Goal: Check status: Check status

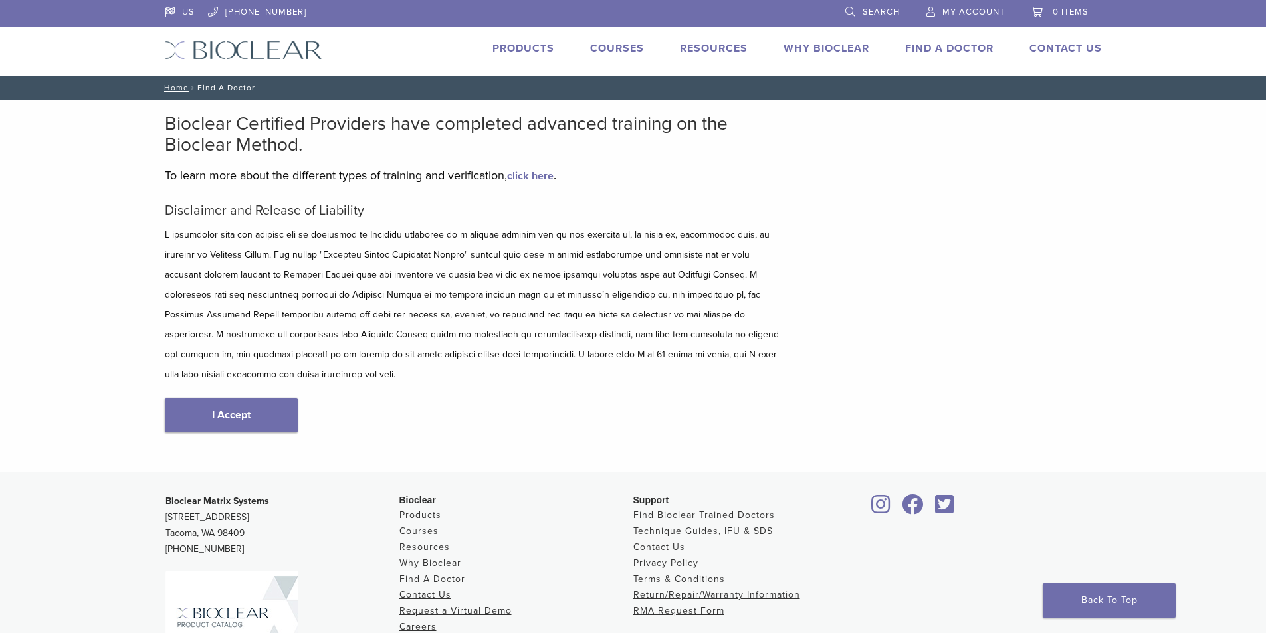
click at [969, 11] on span "My Account" at bounding box center [973, 12] width 62 height 11
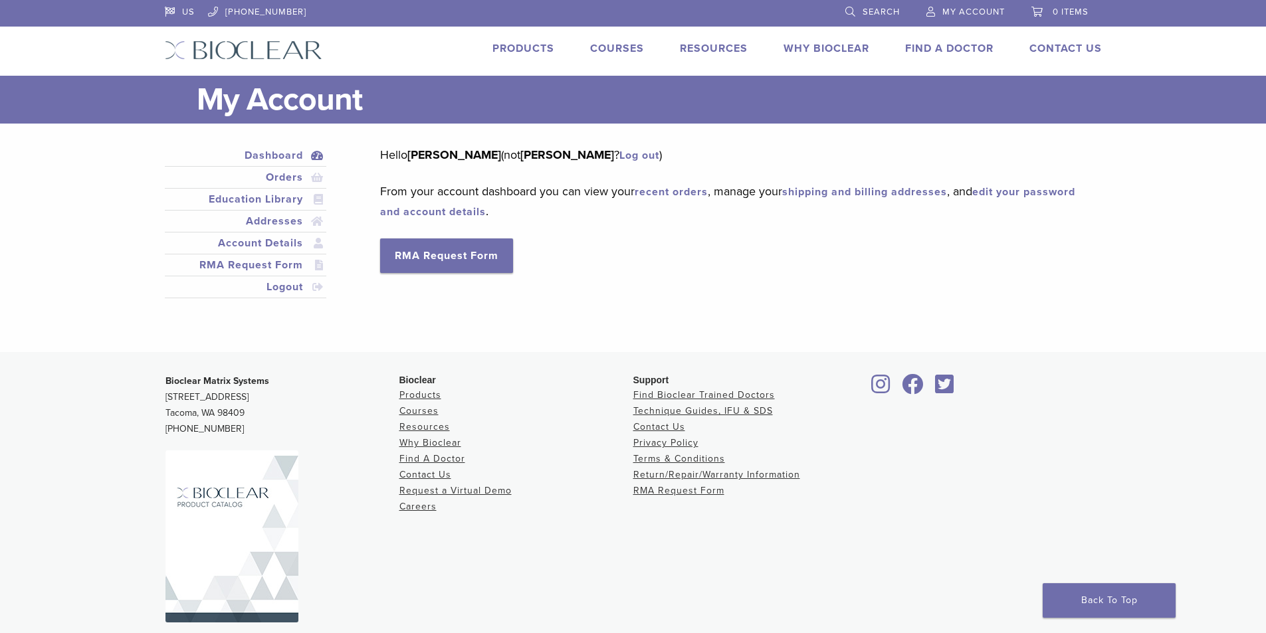
click at [285, 157] on link "Dashboard" at bounding box center [245, 156] width 157 height 16
click at [297, 180] on link "Orders" at bounding box center [245, 177] width 157 height 16
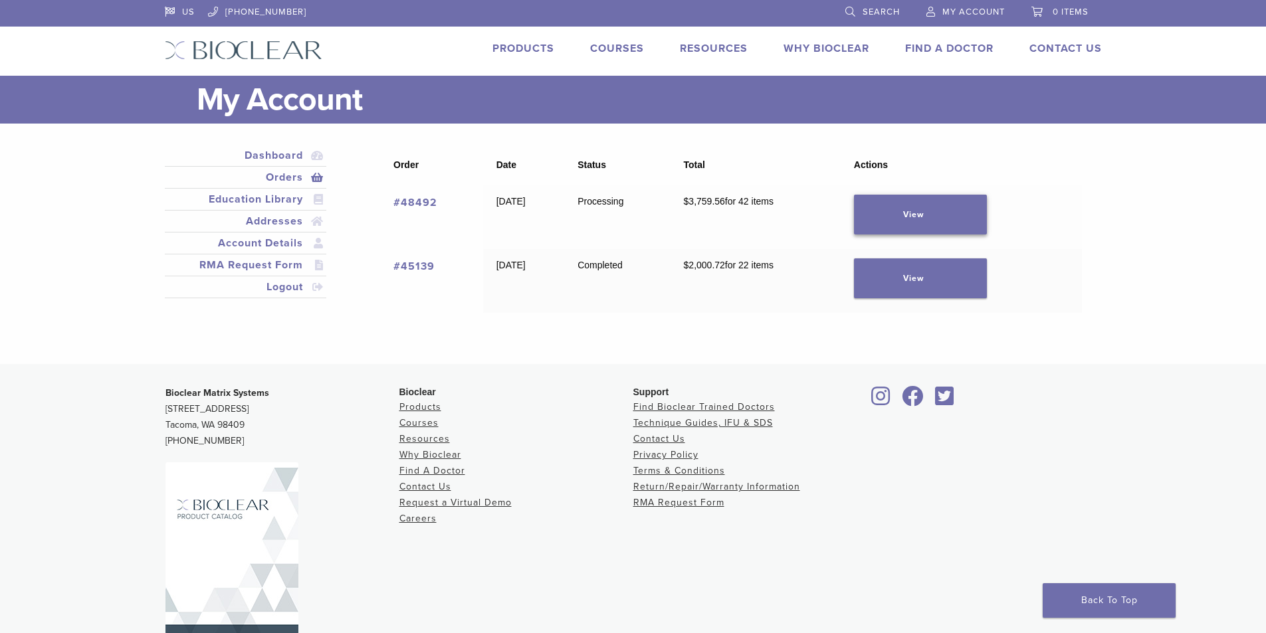
click at [931, 215] on link "View" at bounding box center [920, 215] width 133 height 40
